Goal: Navigation & Orientation: Find specific page/section

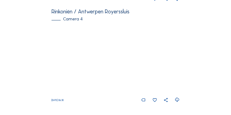
scroll to position [474, 0]
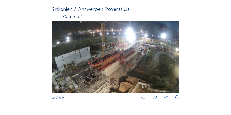
click at [117, 73] on img at bounding box center [116, 57] width 128 height 72
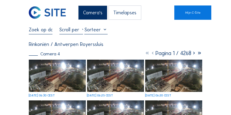
click at [63, 80] on img at bounding box center [57, 76] width 57 height 32
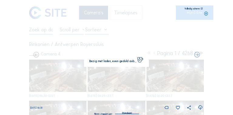
click at [63, 80] on img at bounding box center [116, 58] width 163 height 92
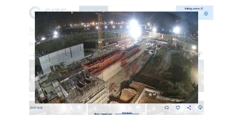
click at [201, 9] on icon at bounding box center [202, 9] width 2 height 2
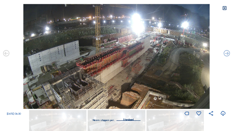
click at [225, 8] on icon at bounding box center [224, 8] width 5 height 5
